Goal: Contribute content: Add original content to the website for others to see

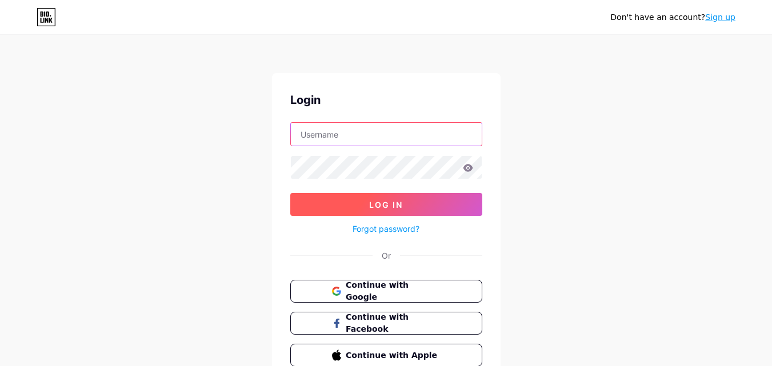
type input "[EMAIL_ADDRESS][DOMAIN_NAME]"
click at [366, 203] on button "Log In" at bounding box center [386, 204] width 192 height 23
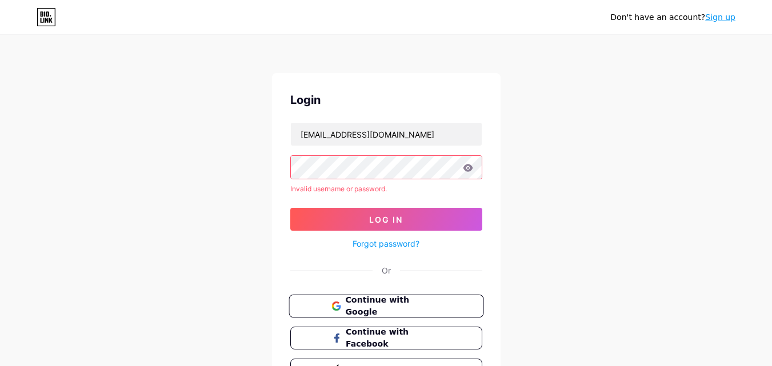
click at [415, 305] on span "Continue with Google" at bounding box center [392, 306] width 95 height 25
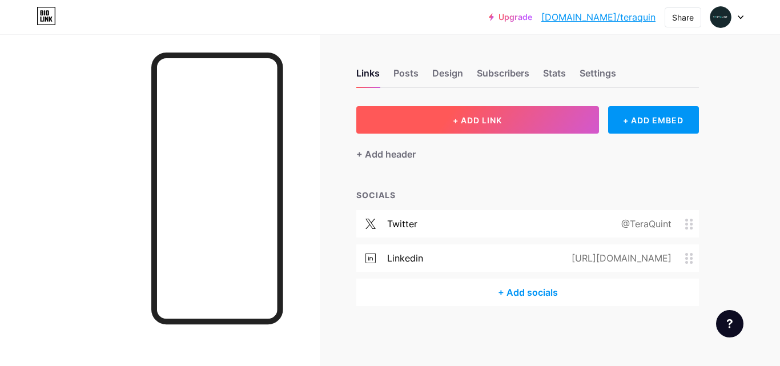
click at [469, 118] on span "+ ADD LINK" at bounding box center [477, 120] width 49 height 10
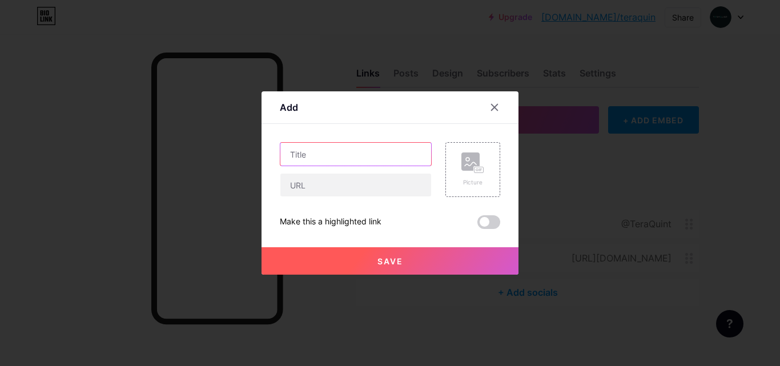
click at [344, 150] on input "text" at bounding box center [356, 154] width 151 height 23
paste input "TeraQuint INC – Seamless Sales Cloud Implementation Services"
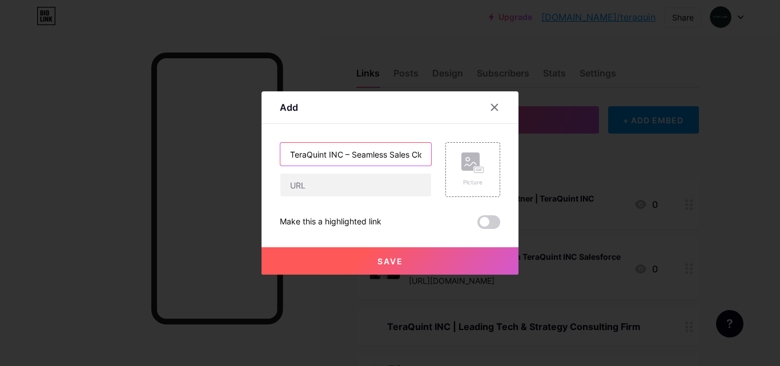
scroll to position [0, 109]
type input "TeraQuint INC – Seamless Sales Cloud Implementation Services"
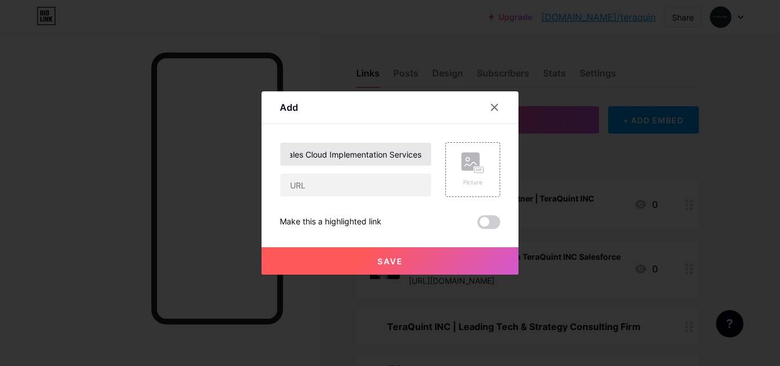
scroll to position [0, 0]
click at [325, 186] on input "text" at bounding box center [356, 185] width 151 height 23
paste input "[URL][DOMAIN_NAME]"
type input "[URL][DOMAIN_NAME]"
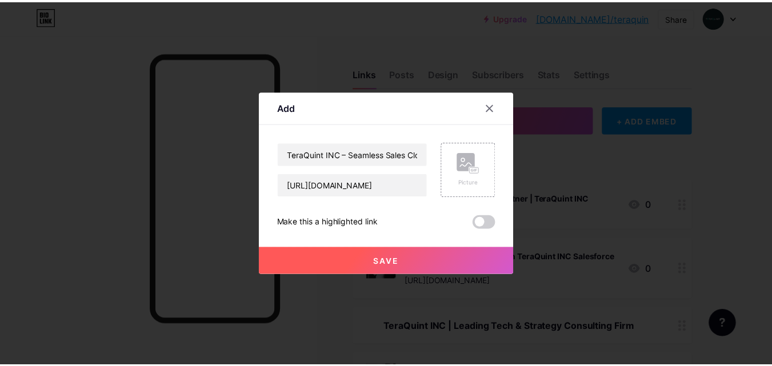
scroll to position [0, 0]
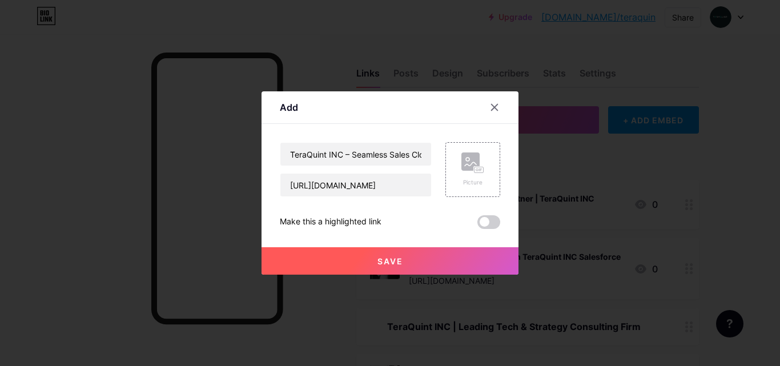
click at [338, 261] on button "Save" at bounding box center [390, 260] width 257 height 27
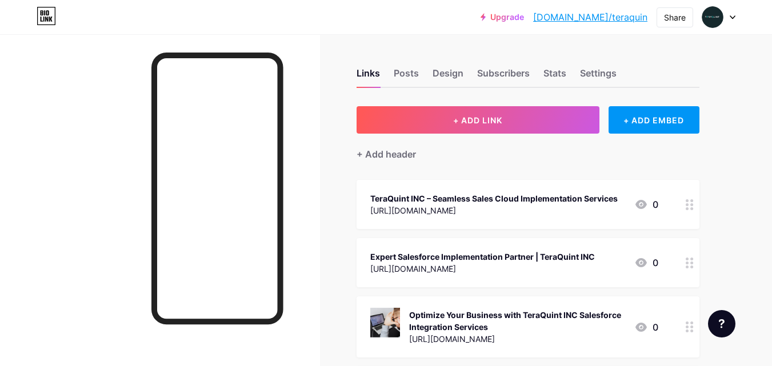
click at [608, 18] on link "[DOMAIN_NAME]/teraquin" at bounding box center [590, 17] width 114 height 14
